Goal: Check status: Check status

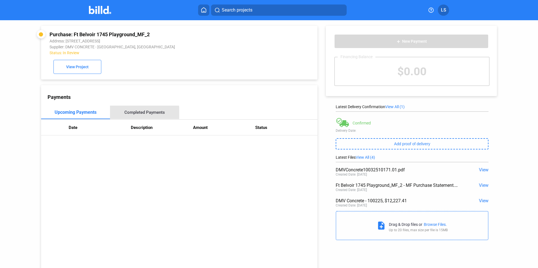
click at [142, 115] on div "Completed Payments" at bounding box center [144, 112] width 41 height 5
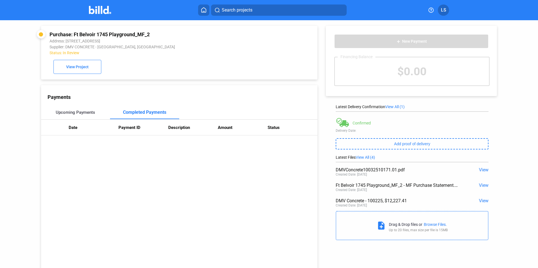
click at [82, 113] on div "Upcoming Payments" at bounding box center [75, 112] width 39 height 5
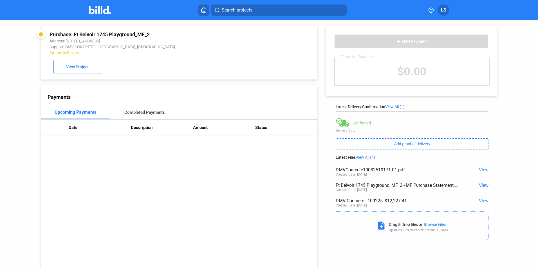
click at [138, 113] on div "Completed Payments" at bounding box center [144, 112] width 41 height 5
